Goal: Task Accomplishment & Management: Manage account settings

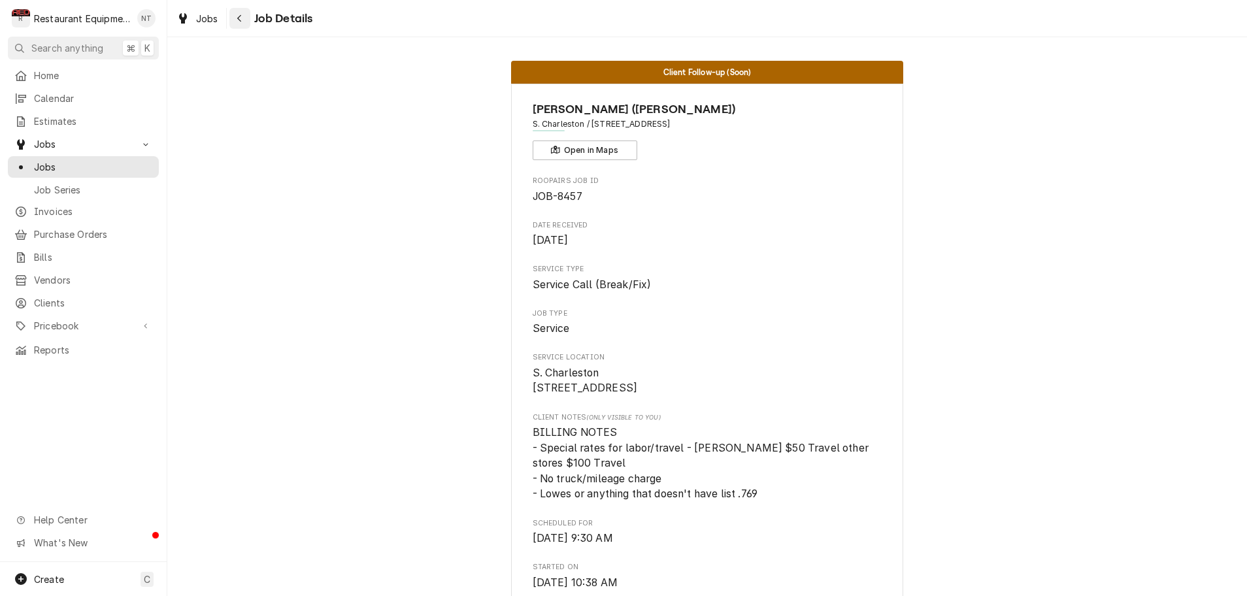
click at [238, 16] on icon "Navigate back" at bounding box center [240, 18] width 6 height 9
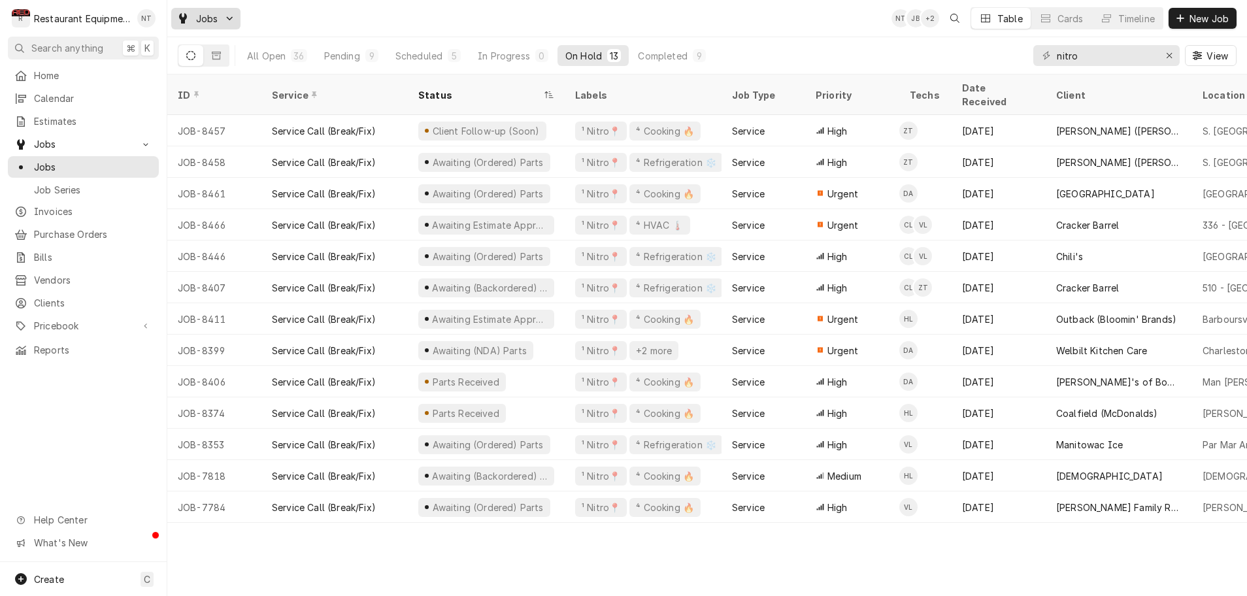
scroll to position [0, 1]
click at [341, 56] on div "Pending" at bounding box center [342, 56] width 36 height 14
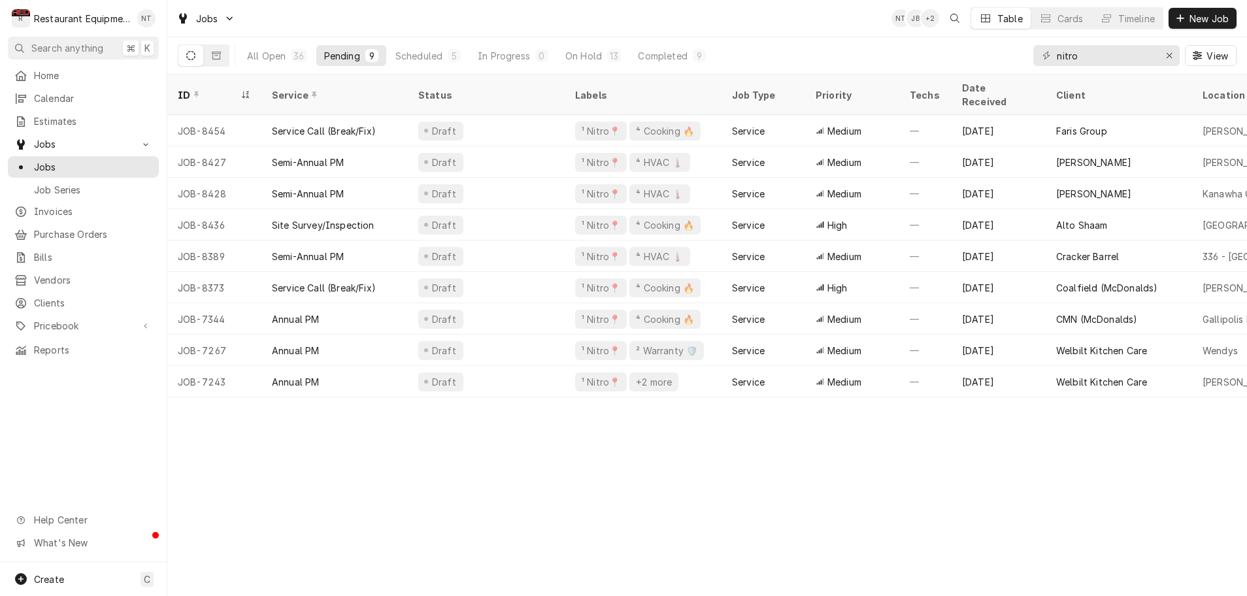
scroll to position [0, 0]
click at [463, 3] on div "Jobs NT KR + 3 Table Cards Timeline New Job" at bounding box center [707, 18] width 1080 height 37
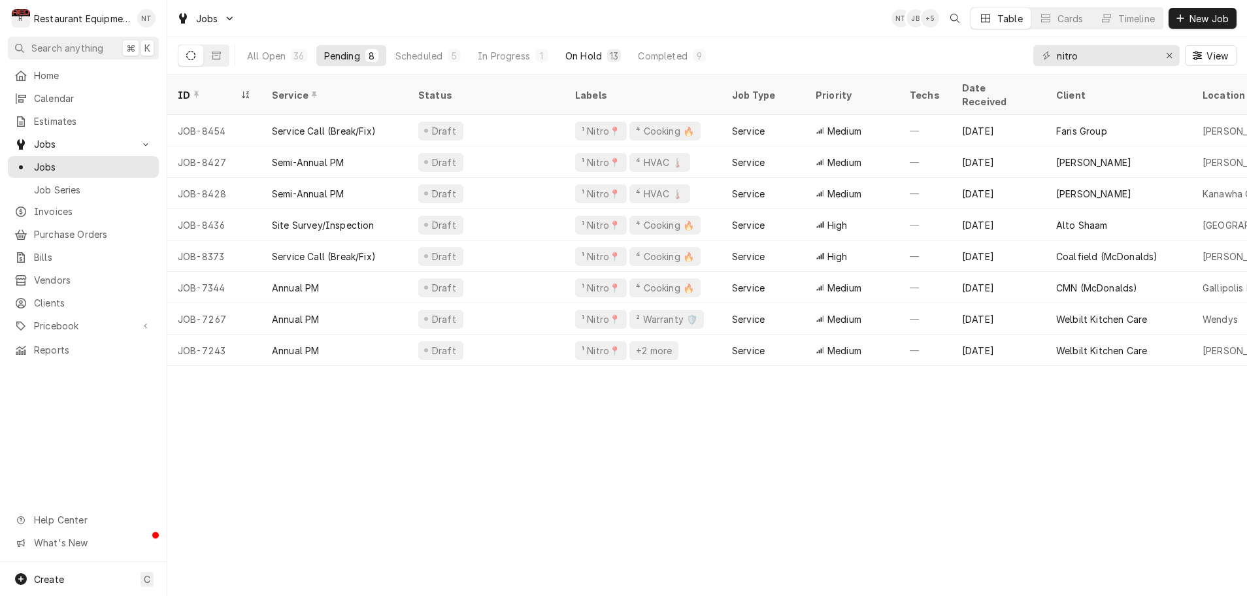
click at [586, 55] on div "On Hold" at bounding box center [583, 56] width 37 height 14
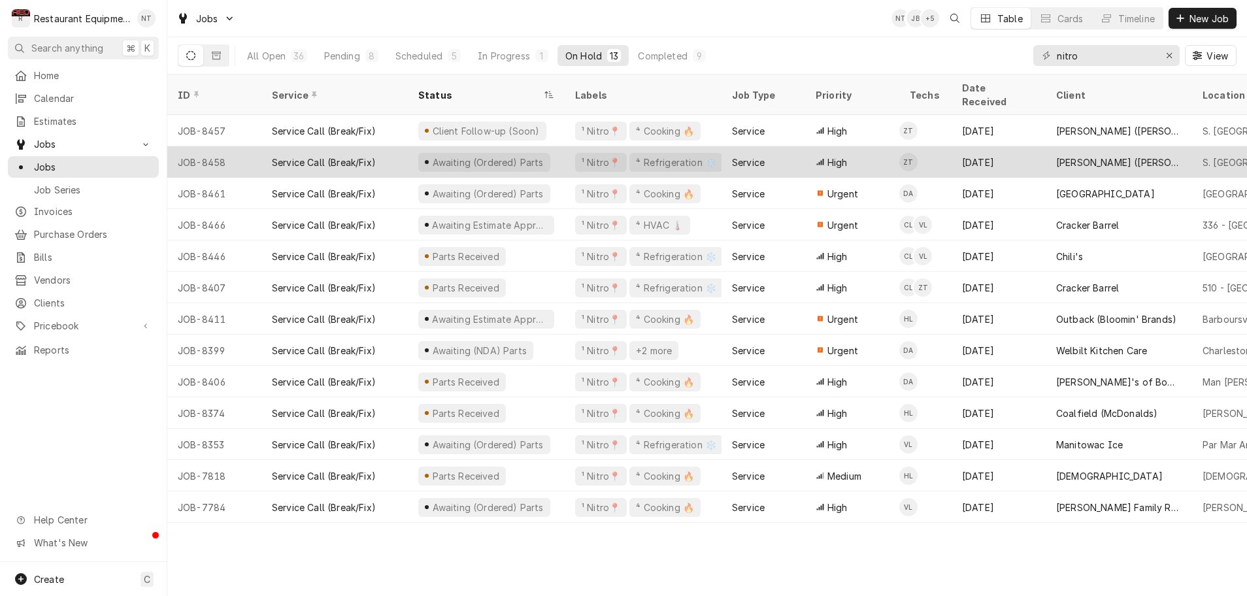
scroll to position [1, 0]
click at [538, 152] on div "Awaiting (Ordered) Parts" at bounding box center [486, 161] width 157 height 31
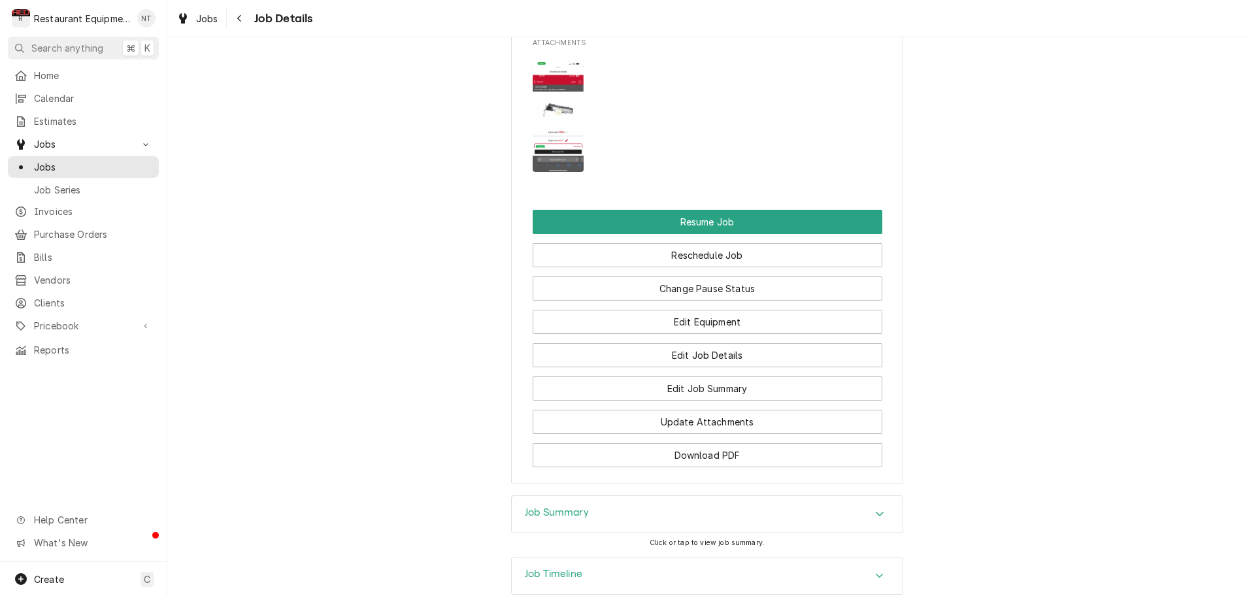
scroll to position [0, 1]
click at [693, 276] on button "Change Pause Status" at bounding box center [708, 288] width 350 height 24
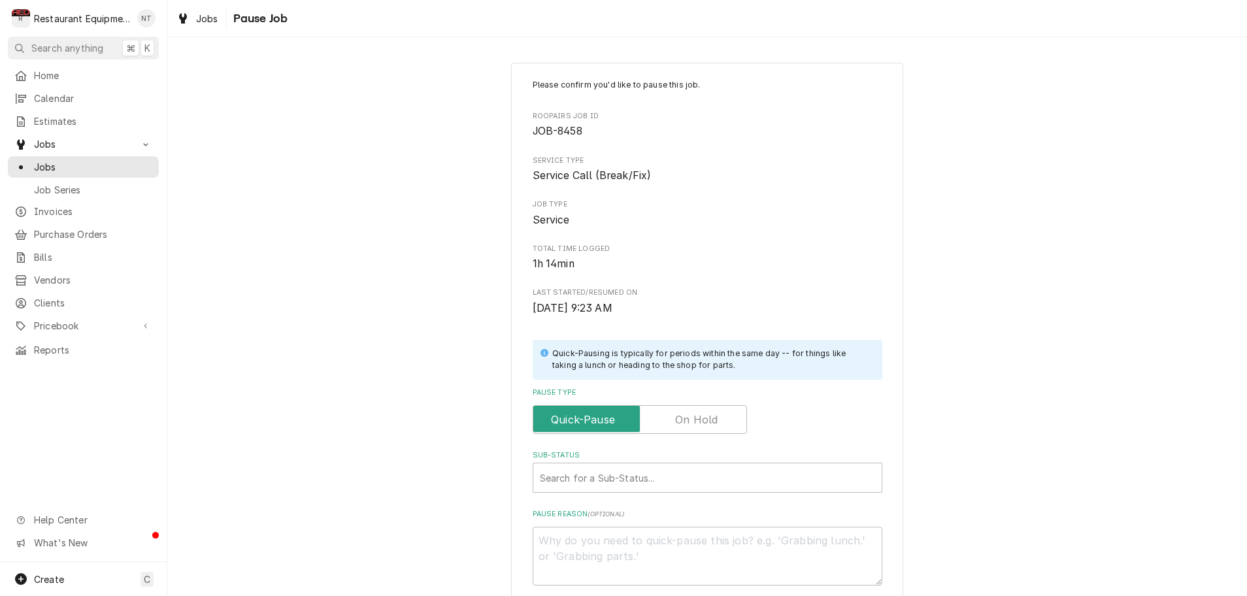
click at [721, 412] on input "Pause Type" at bounding box center [639, 419] width 203 height 29
checkbox input "true"
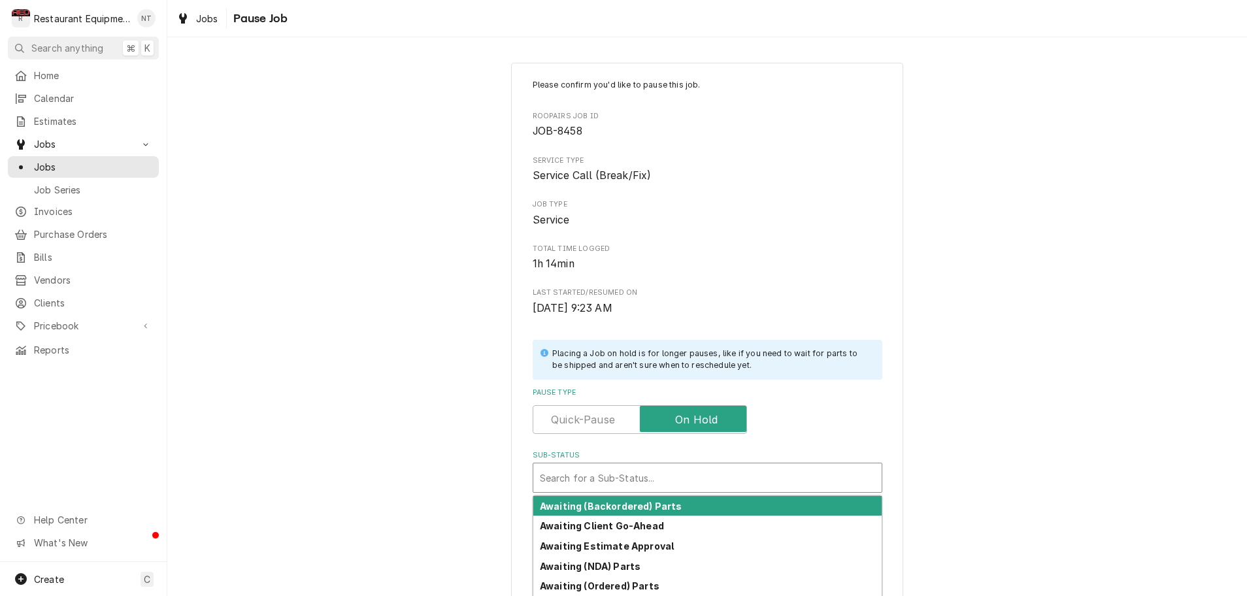
click at [715, 469] on div "Sub-Status" at bounding box center [707, 478] width 335 height 24
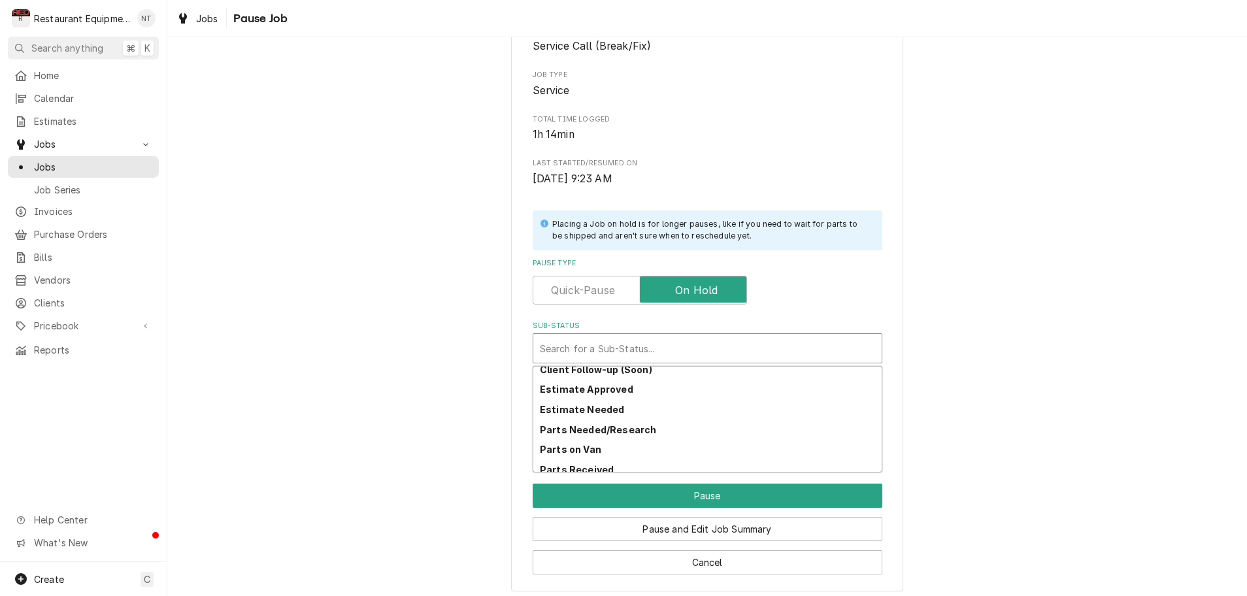
scroll to position [174, 0]
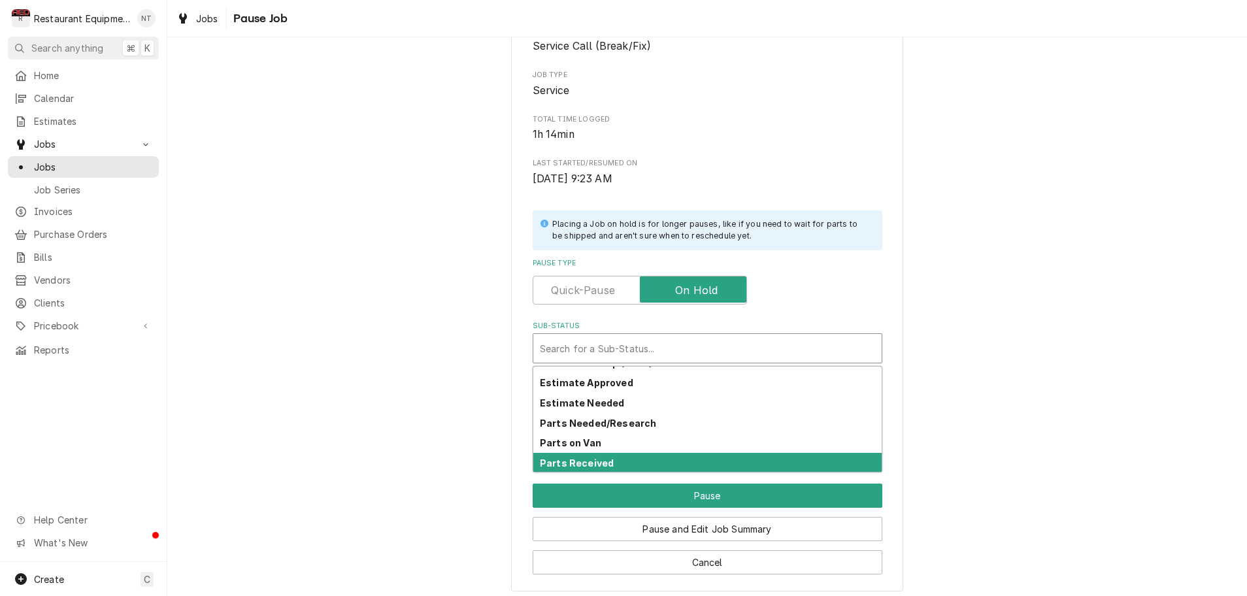
click at [627, 454] on div "Parts Received" at bounding box center [707, 463] width 348 height 20
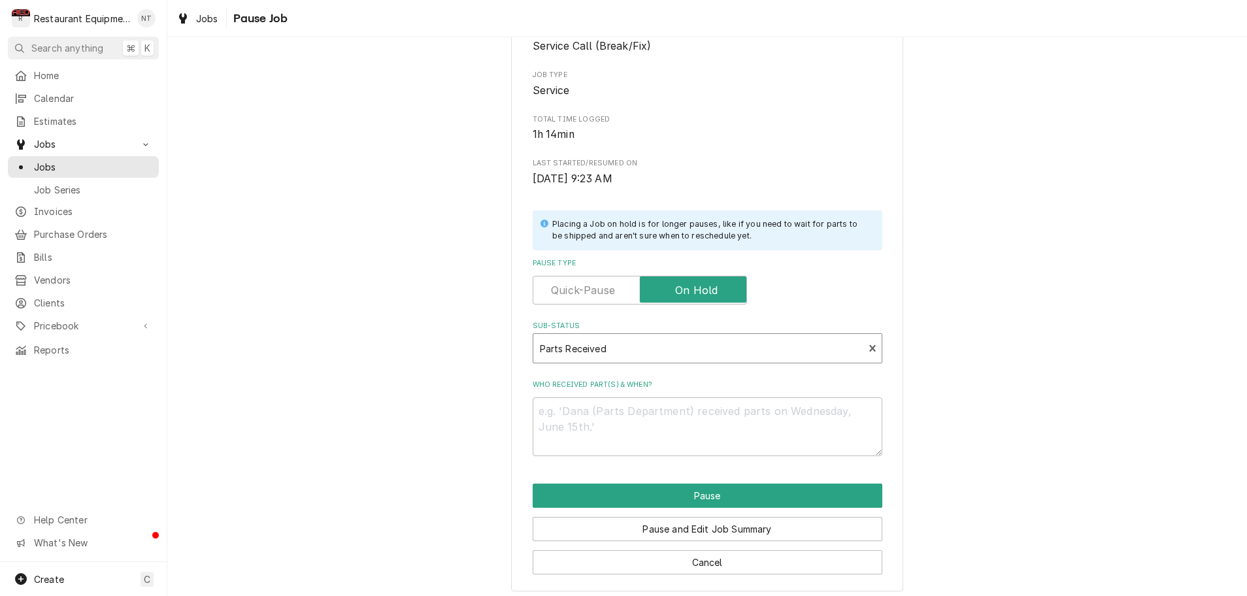
scroll to position [114, 0]
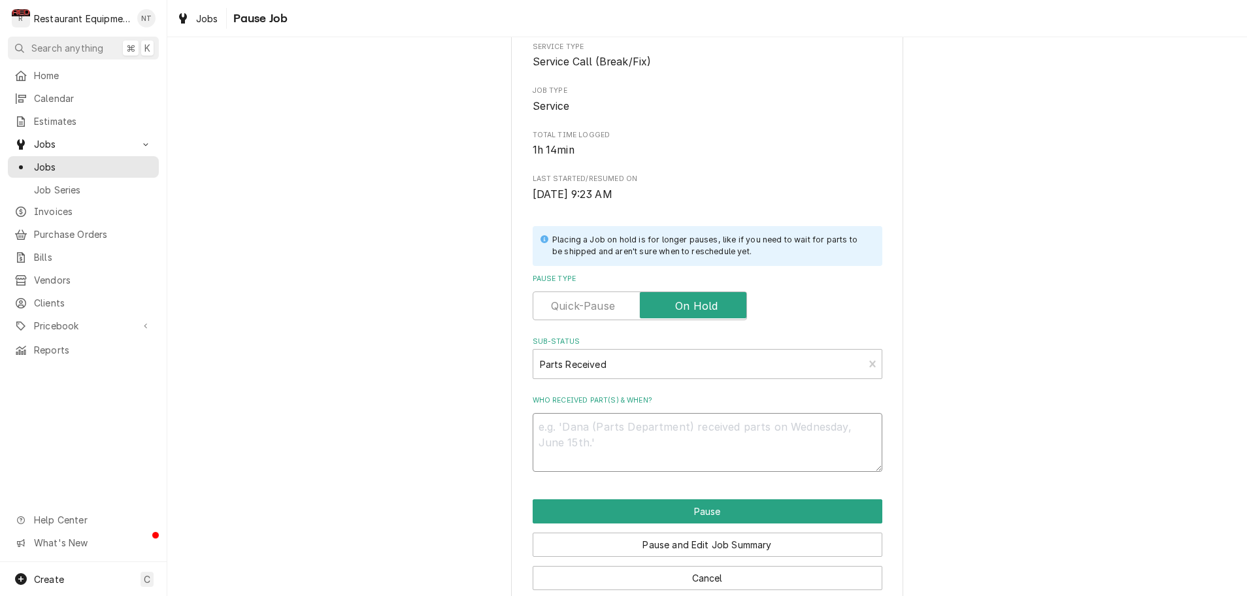
click at [576, 446] on textarea "Who received part(s) & when?" at bounding box center [708, 442] width 350 height 59
type textarea "x"
type textarea "n"
type textarea "x"
type textarea "ni"
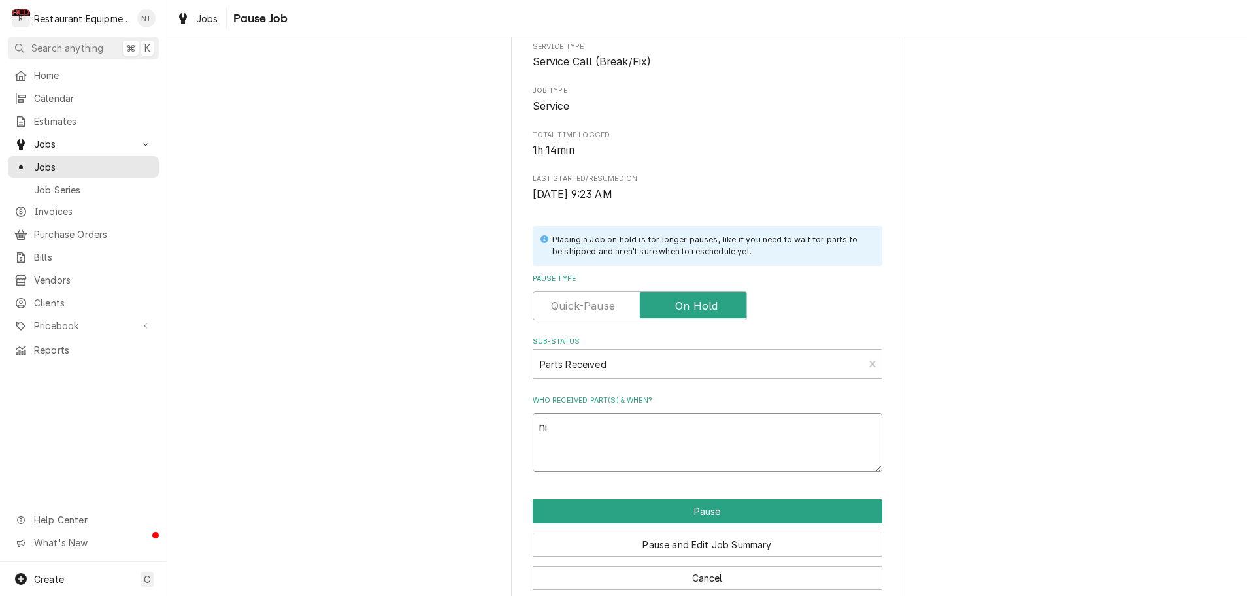
type textarea "x"
type textarea "nic"
type textarea "x"
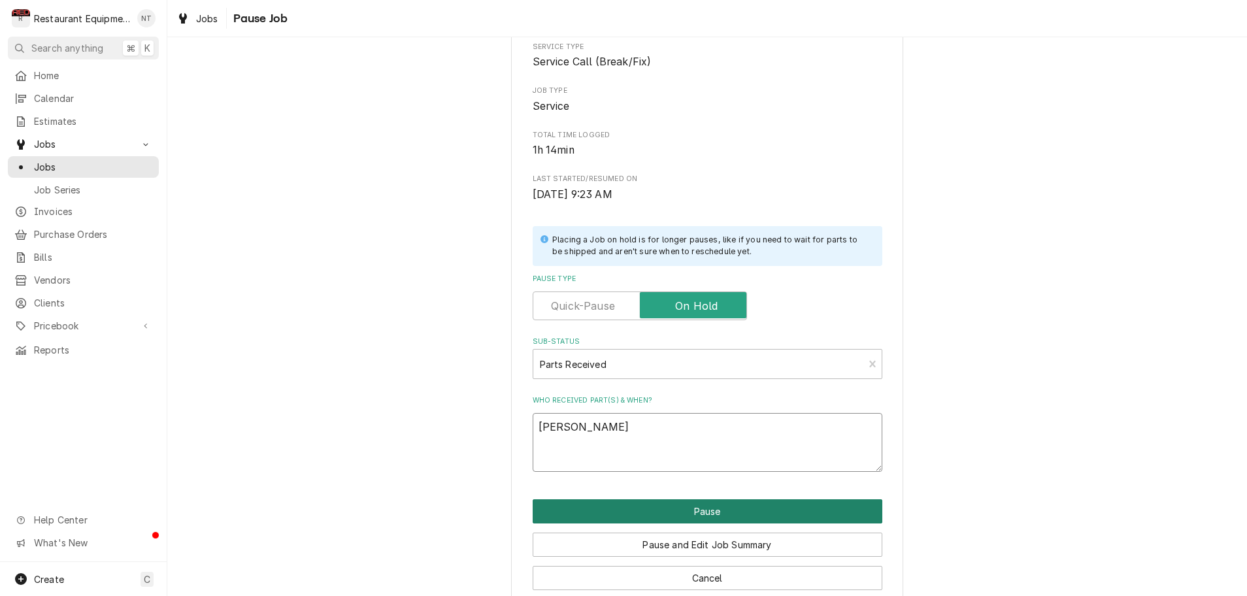
type textarea "nick"
click at [621, 501] on button "Pause" at bounding box center [708, 511] width 350 height 24
type textarea "x"
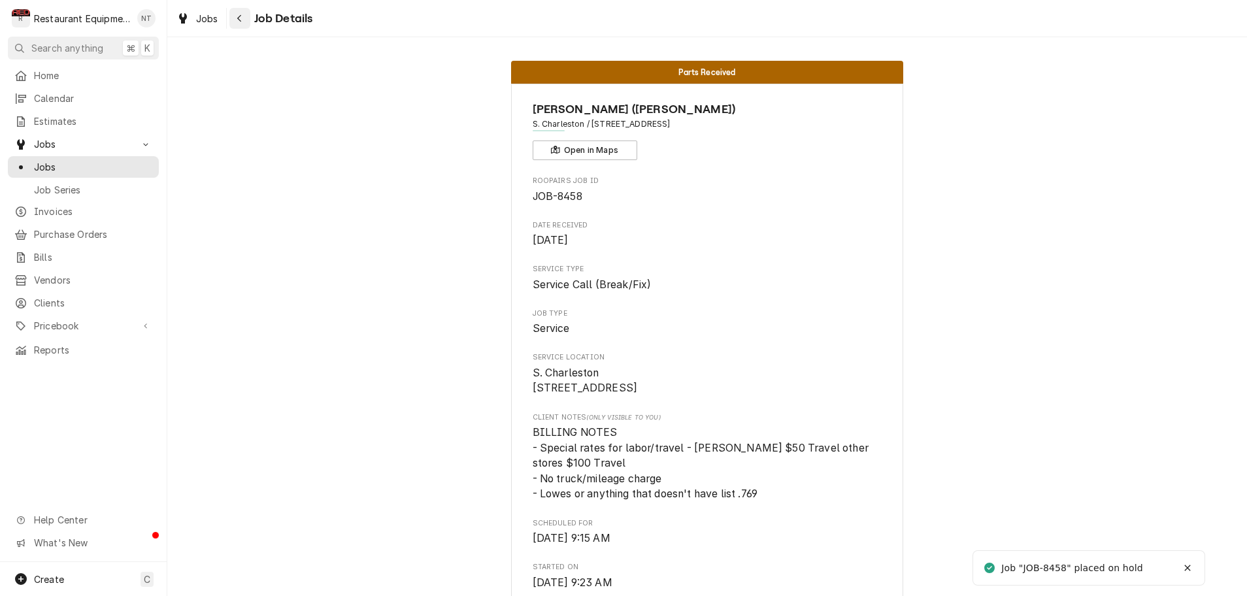
click at [240, 20] on icon "Navigate back" at bounding box center [239, 18] width 4 height 7
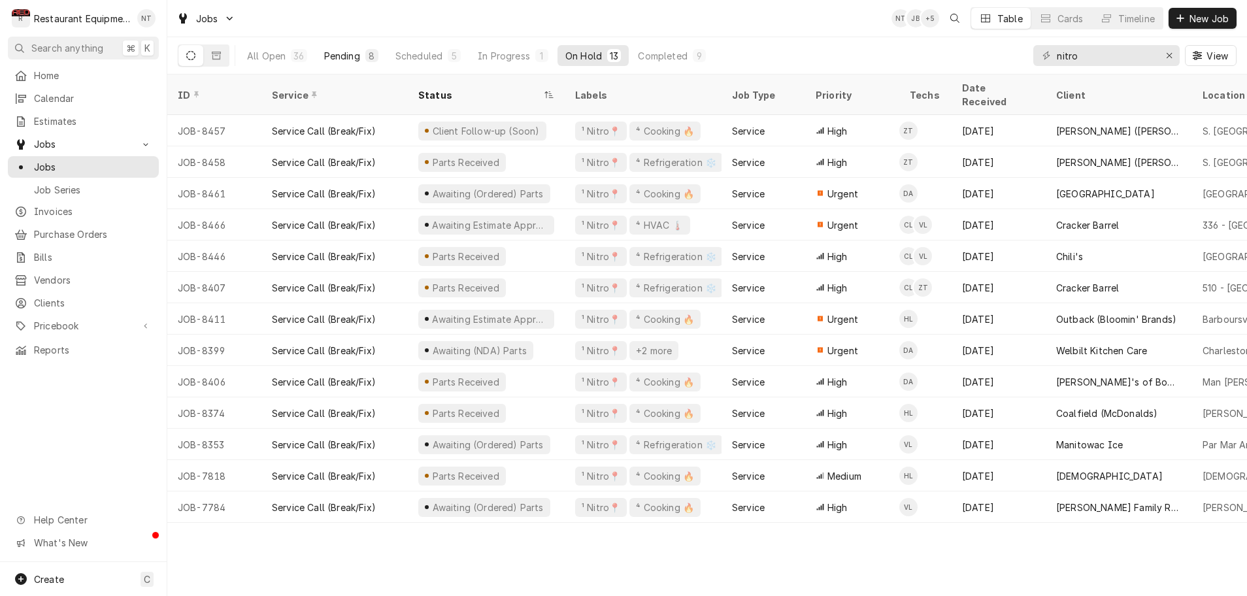
click at [349, 56] on div "Pending" at bounding box center [342, 56] width 36 height 14
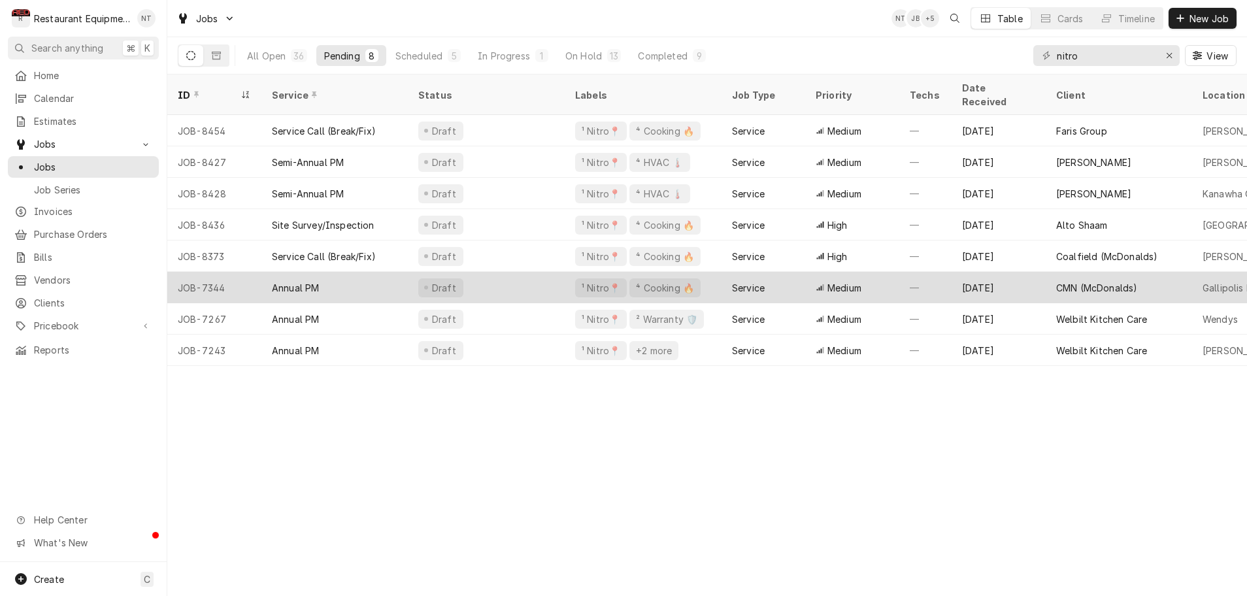
click at [382, 282] on div "Annual PM" at bounding box center [334, 287] width 146 height 31
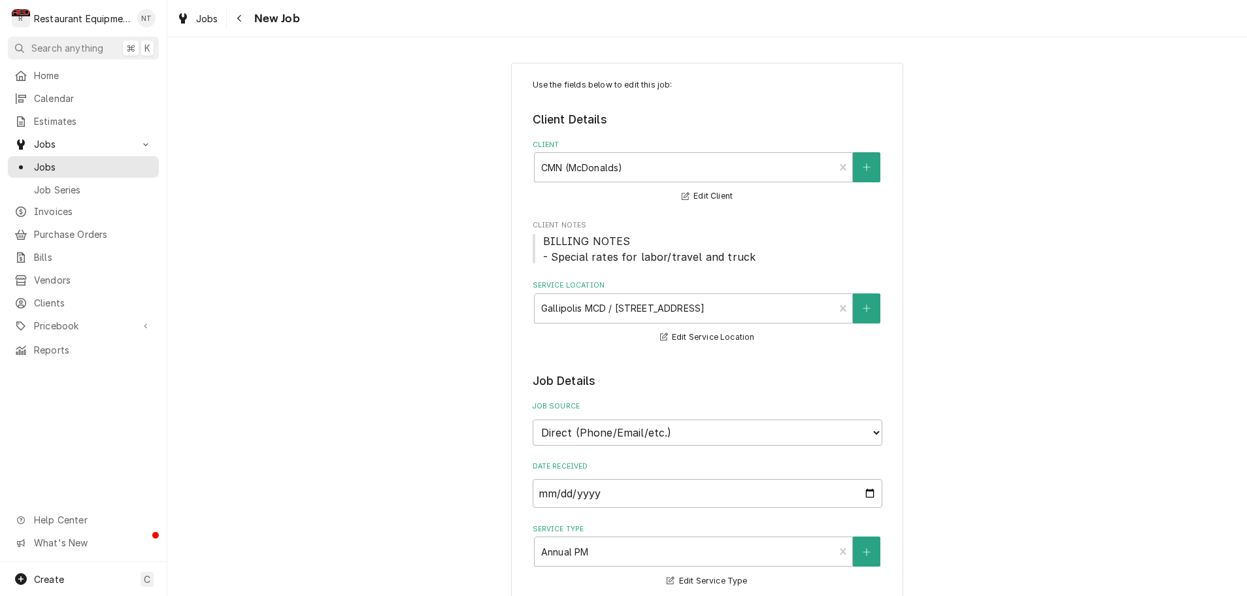
type textarea "x"
click at [241, 20] on icon "Navigate back" at bounding box center [240, 18] width 6 height 9
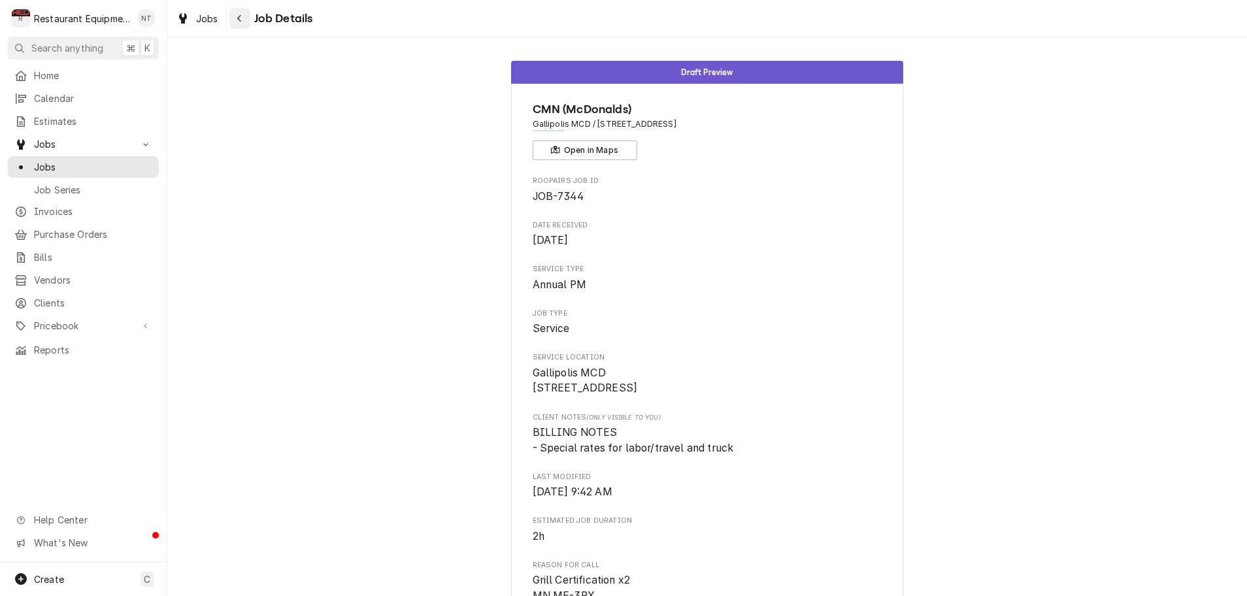
click at [244, 20] on div "Navigate back" at bounding box center [239, 18] width 13 height 13
